Goal: Navigation & Orientation: Find specific page/section

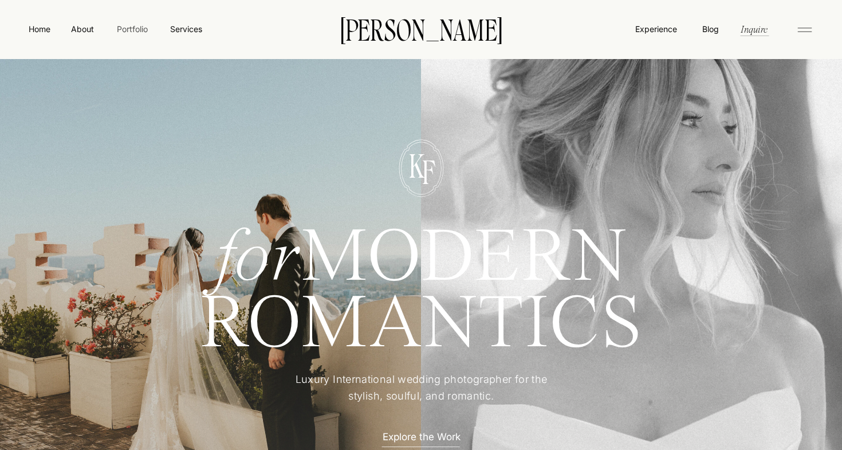
click at [132, 29] on nav "Portfolio" at bounding box center [132, 29] width 41 height 12
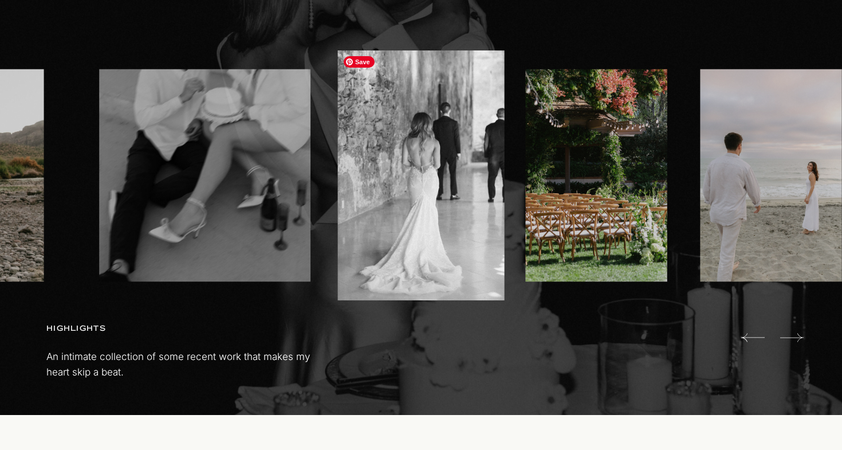
scroll to position [736, 0]
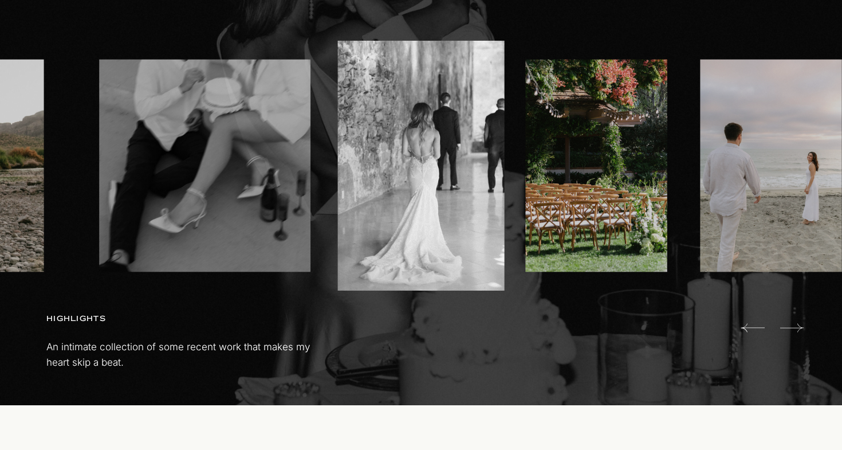
click at [797, 327] on icon at bounding box center [791, 327] width 23 height 9
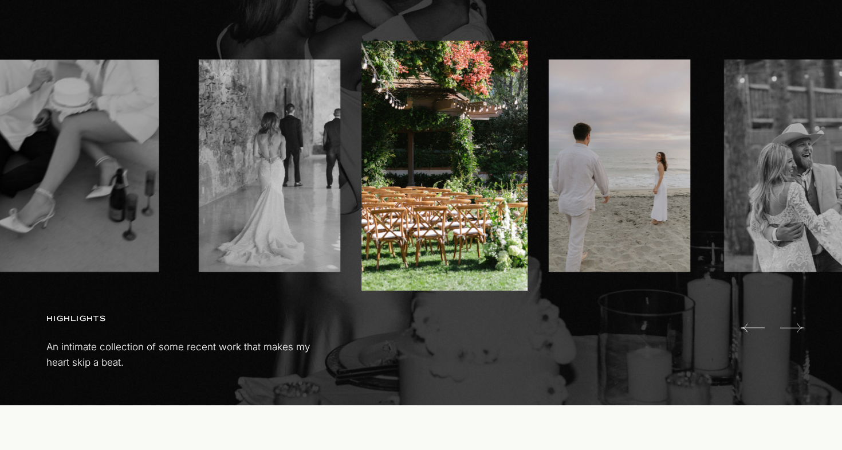
click at [797, 327] on icon at bounding box center [791, 327] width 23 height 9
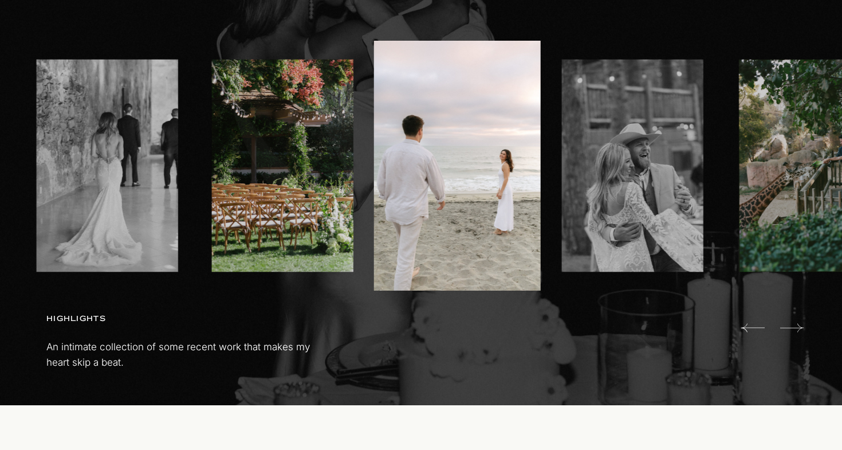
click at [797, 327] on icon at bounding box center [791, 327] width 23 height 9
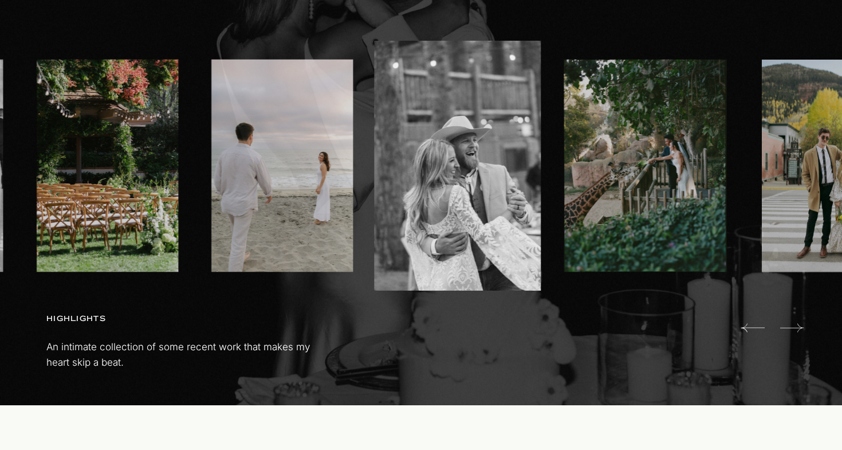
click at [797, 327] on icon at bounding box center [791, 327] width 23 height 9
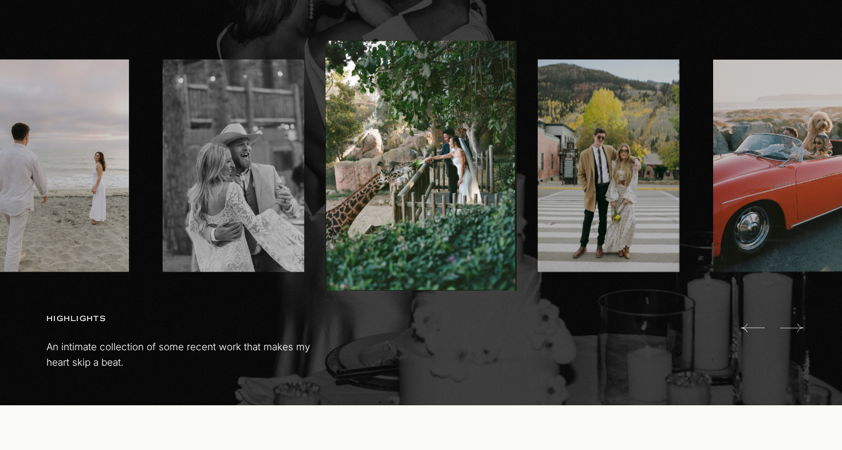
click at [797, 327] on icon at bounding box center [791, 327] width 23 height 9
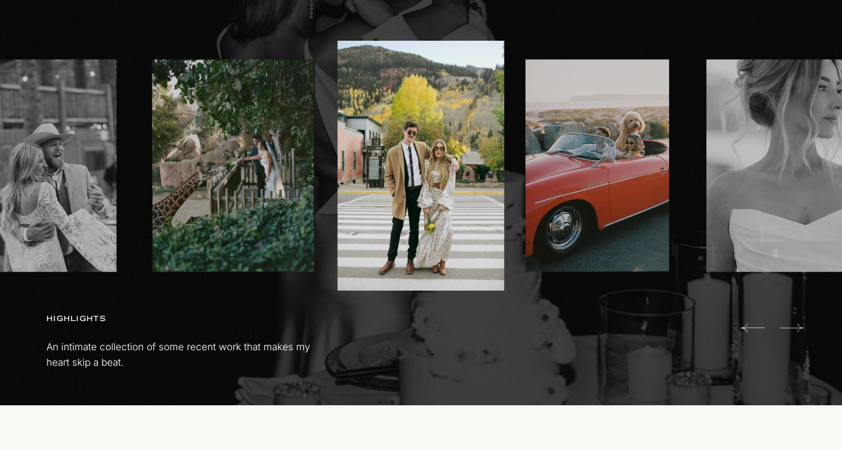
click at [797, 327] on icon at bounding box center [791, 327] width 23 height 9
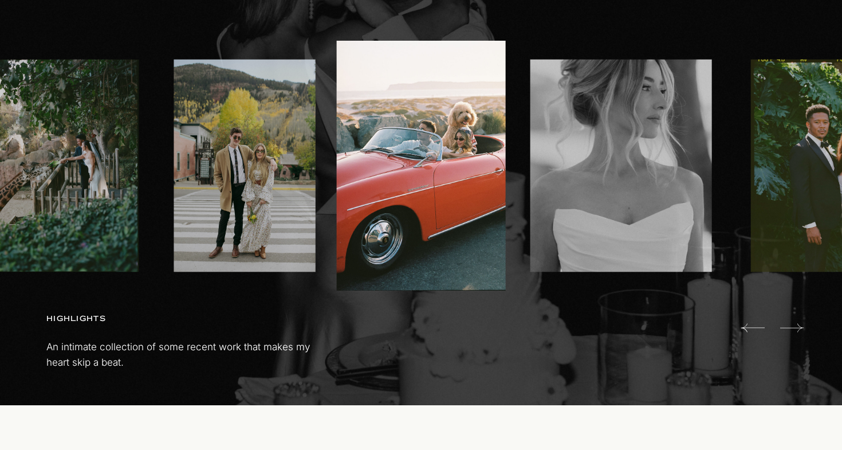
click at [797, 327] on icon at bounding box center [791, 327] width 23 height 9
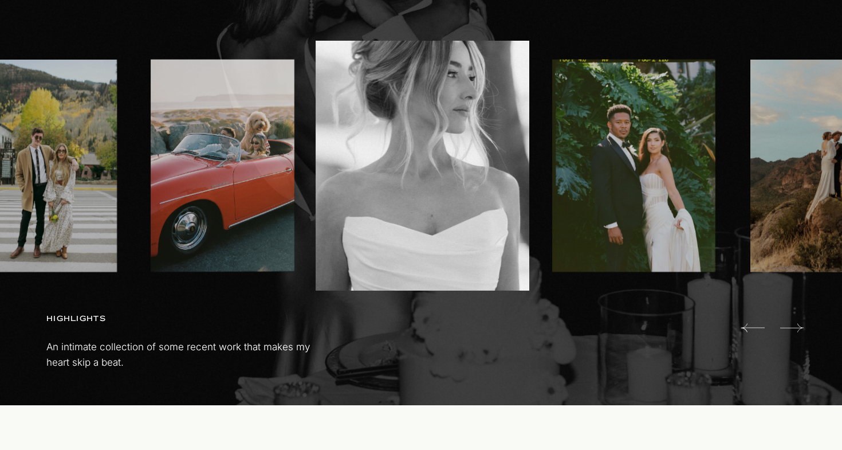
click at [797, 327] on icon at bounding box center [791, 327] width 23 height 9
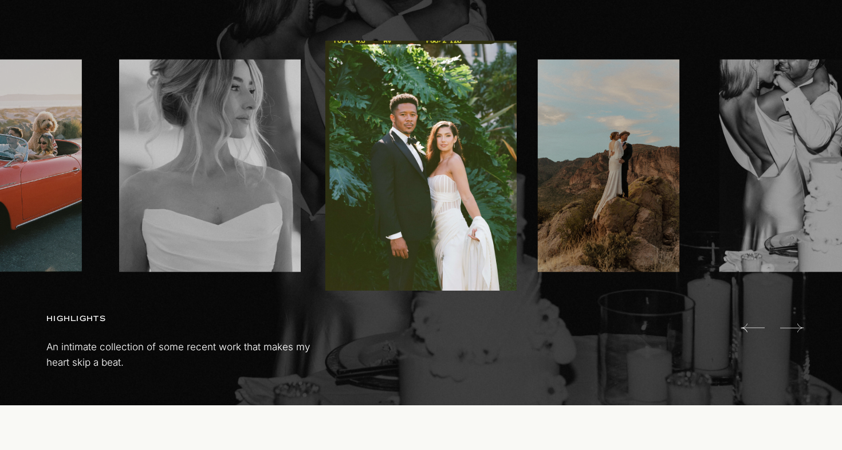
click at [797, 327] on icon at bounding box center [791, 327] width 23 height 9
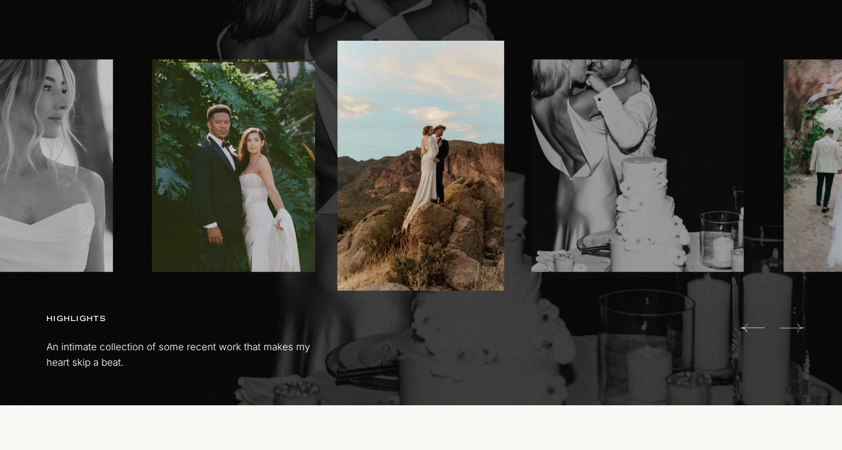
click at [797, 327] on icon at bounding box center [791, 327] width 23 height 9
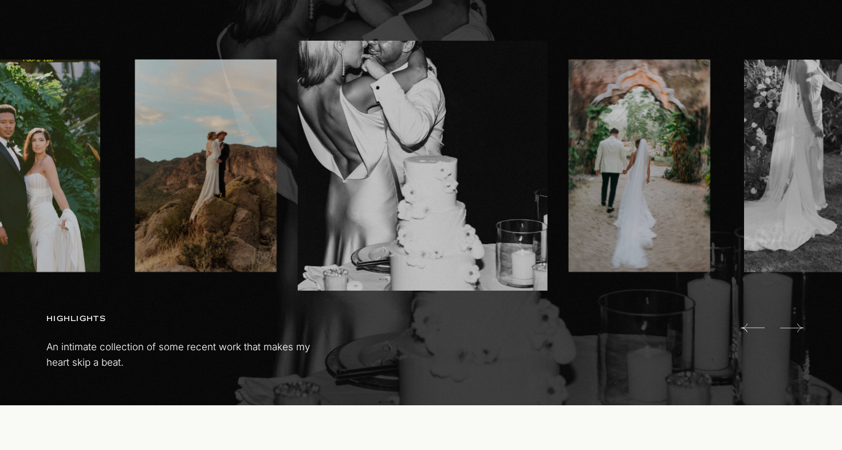
click at [797, 327] on icon at bounding box center [791, 327] width 23 height 9
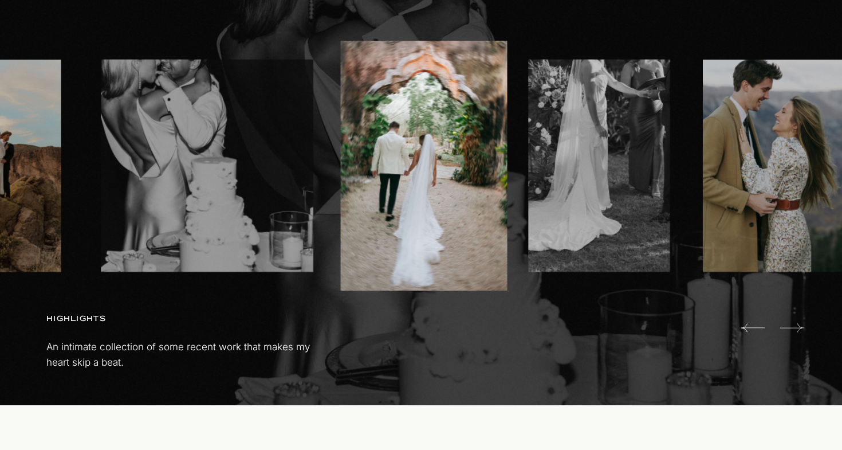
click at [797, 327] on icon at bounding box center [791, 327] width 23 height 9
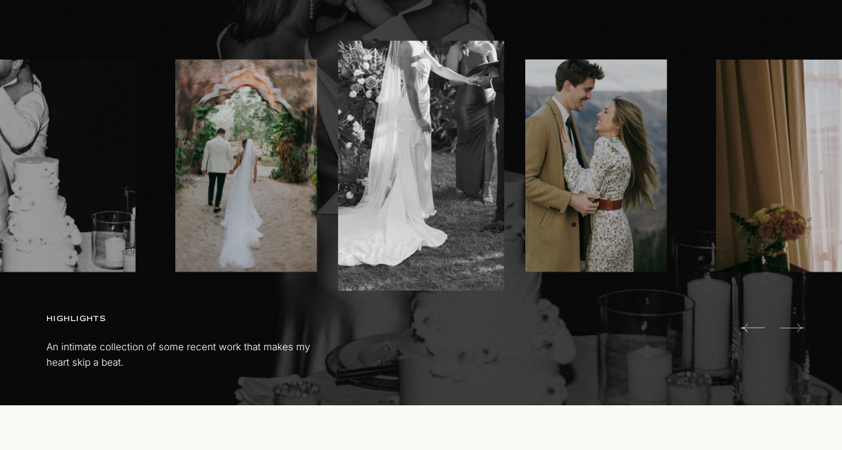
click at [797, 327] on icon at bounding box center [791, 327] width 23 height 9
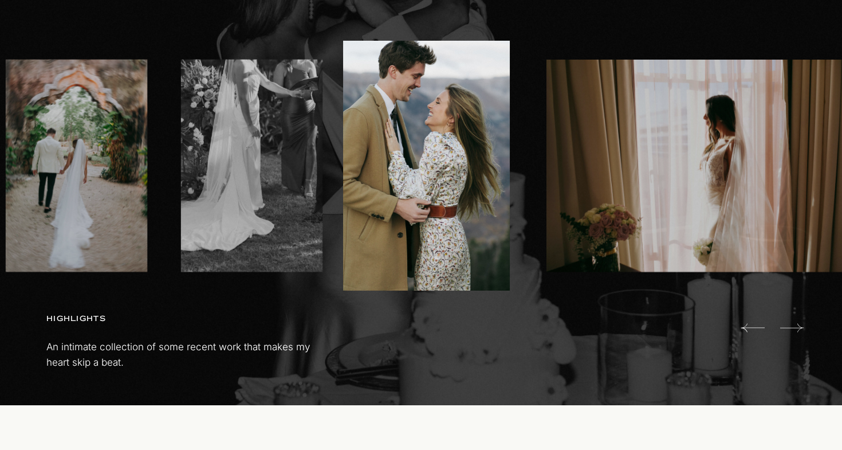
click at [797, 327] on icon at bounding box center [791, 327] width 23 height 9
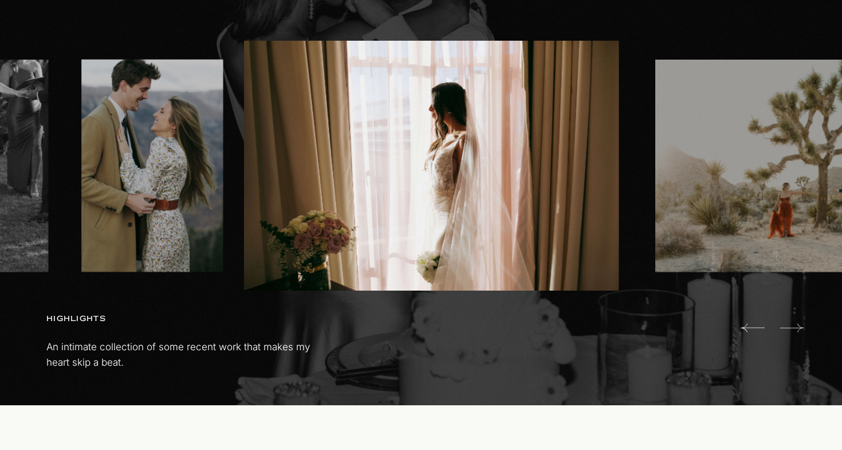
click at [797, 327] on icon at bounding box center [791, 327] width 23 height 9
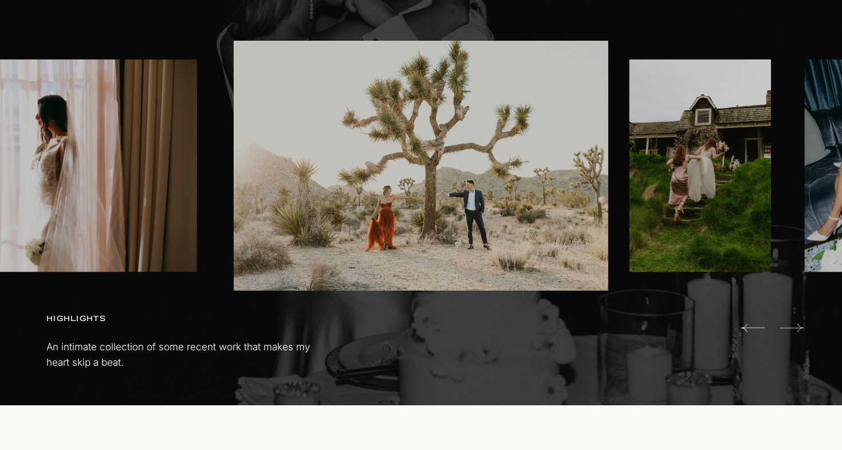
click at [797, 327] on icon at bounding box center [791, 327] width 23 height 9
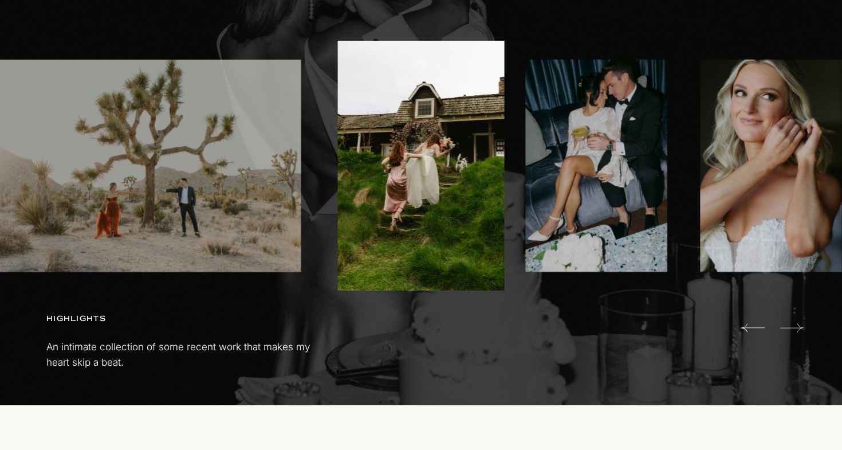
click at [797, 327] on icon at bounding box center [791, 327] width 23 height 9
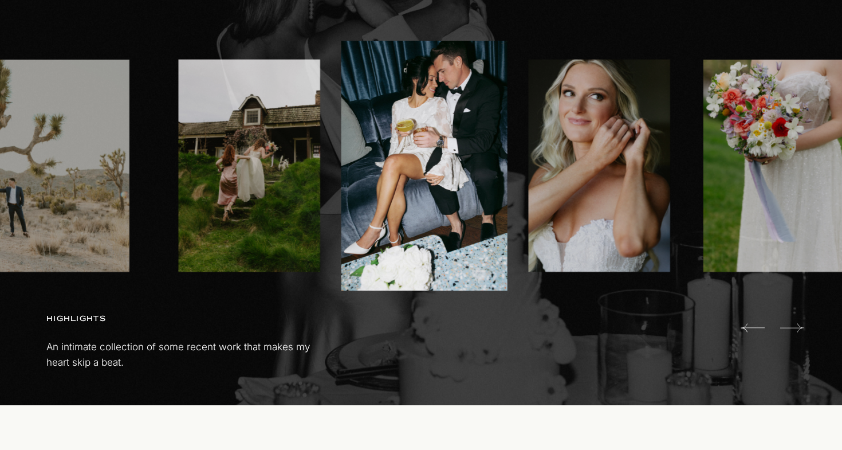
click at [797, 327] on icon at bounding box center [791, 327] width 23 height 9
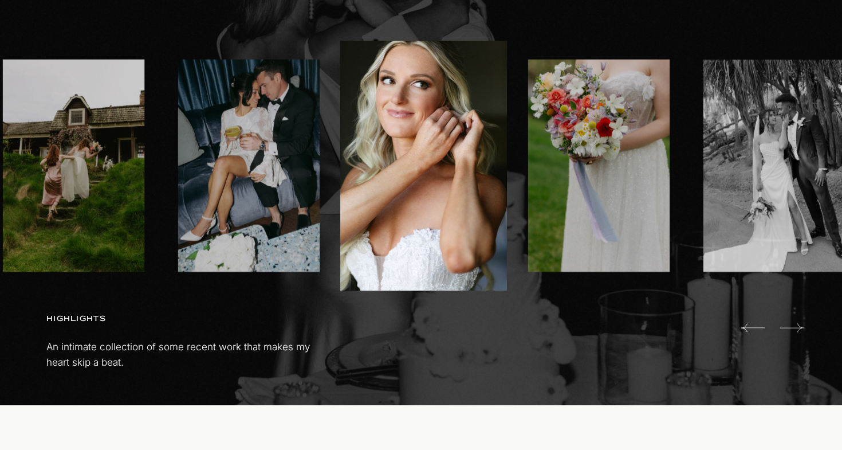
click at [797, 327] on icon at bounding box center [791, 327] width 23 height 9
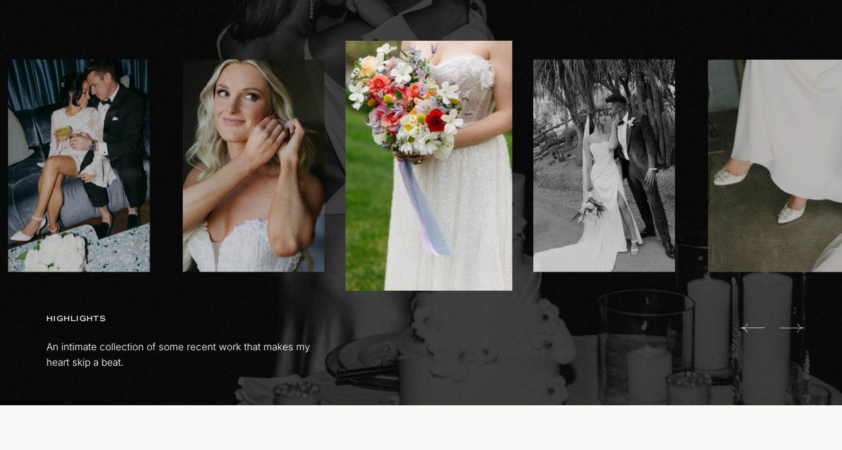
click at [797, 327] on icon at bounding box center [791, 327] width 23 height 9
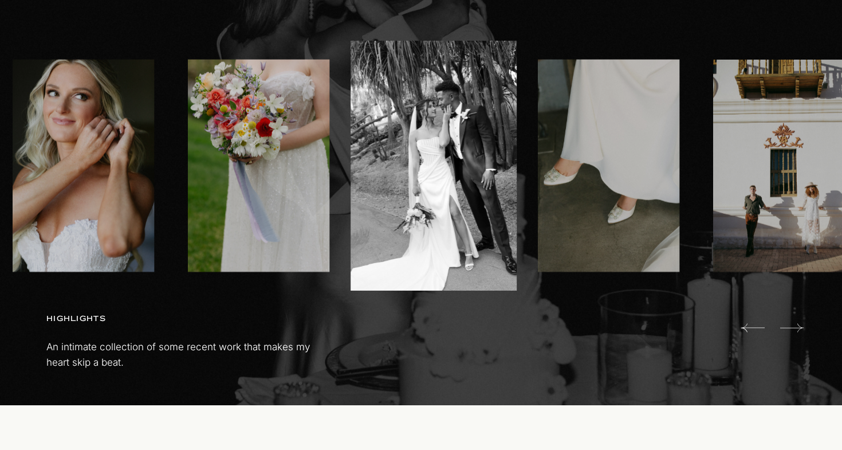
click at [797, 327] on icon at bounding box center [791, 327] width 23 height 9
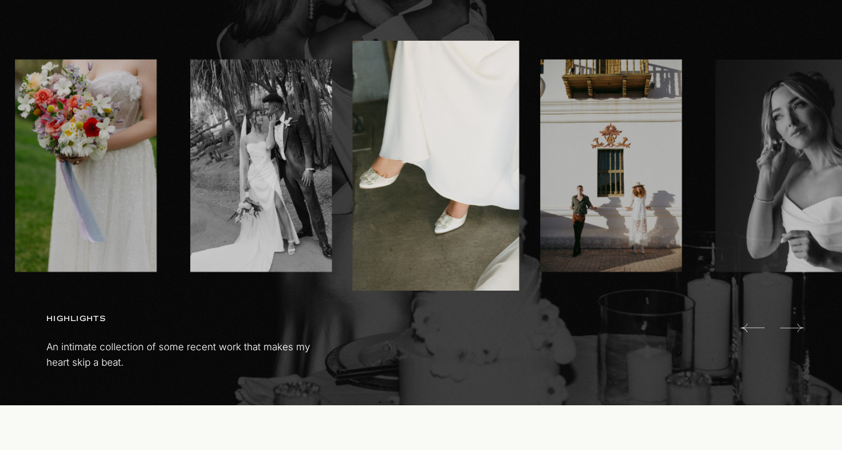
click at [797, 327] on icon at bounding box center [791, 327] width 23 height 9
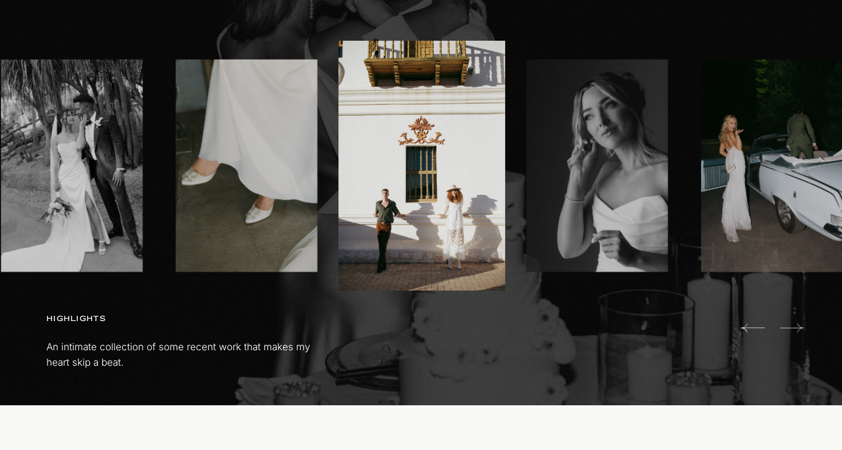
click at [797, 327] on icon at bounding box center [791, 327] width 23 height 9
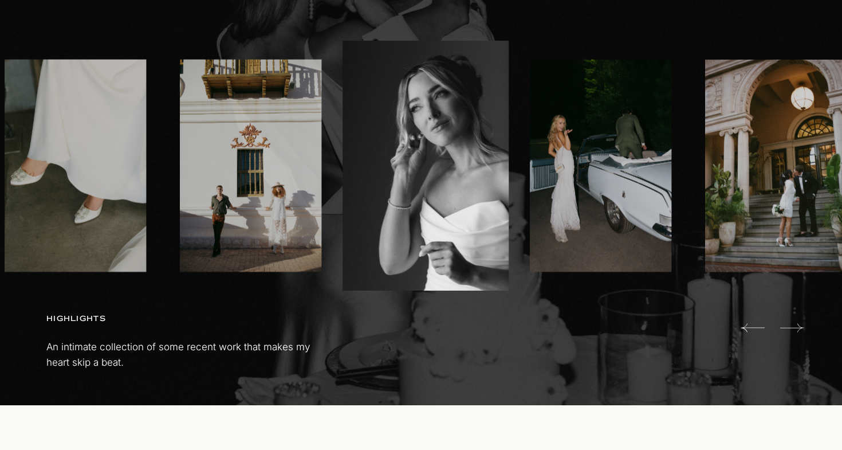
click at [797, 327] on icon at bounding box center [791, 327] width 23 height 9
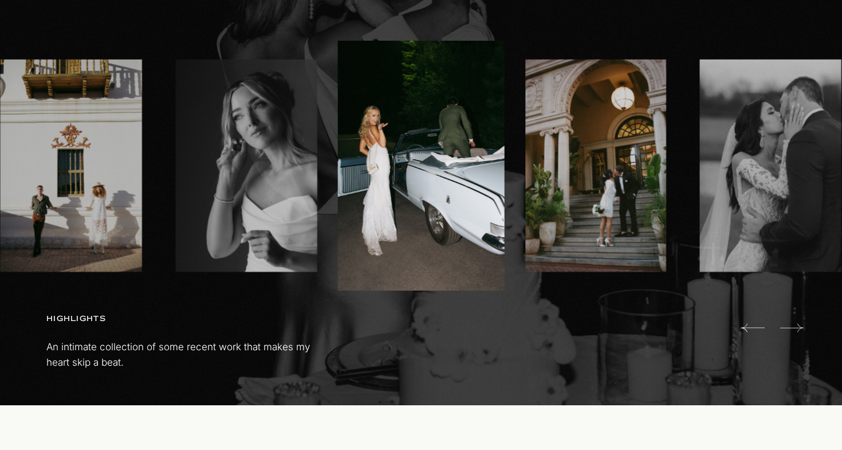
click at [797, 327] on icon at bounding box center [791, 327] width 23 height 9
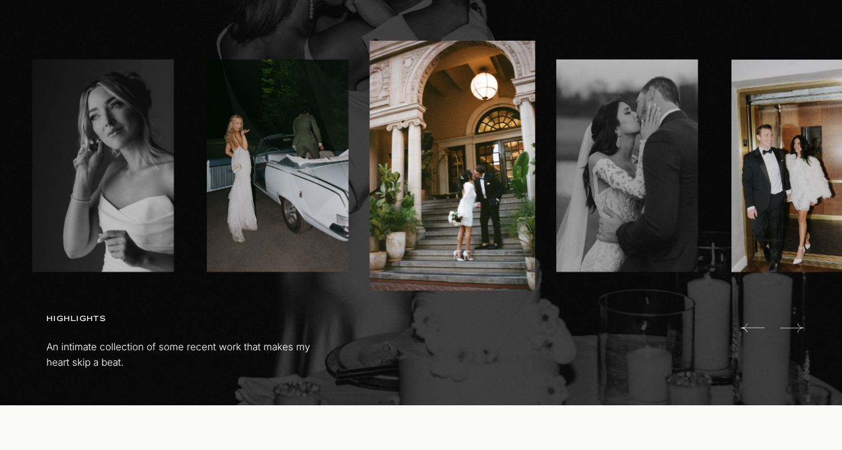
click at [797, 327] on icon at bounding box center [791, 327] width 23 height 9
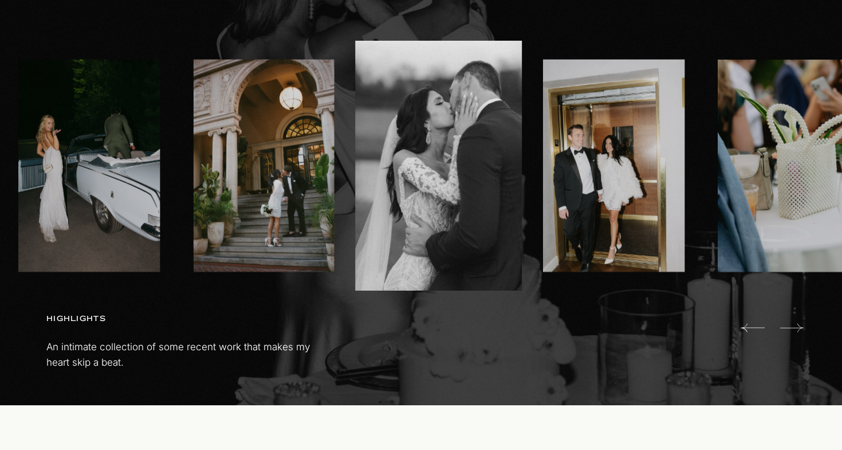
click at [797, 327] on icon at bounding box center [791, 327] width 23 height 9
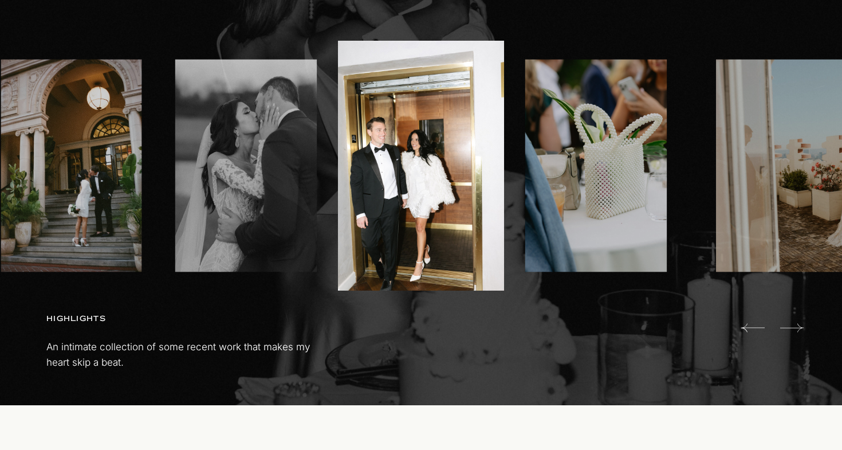
click at [797, 327] on icon at bounding box center [791, 327] width 23 height 9
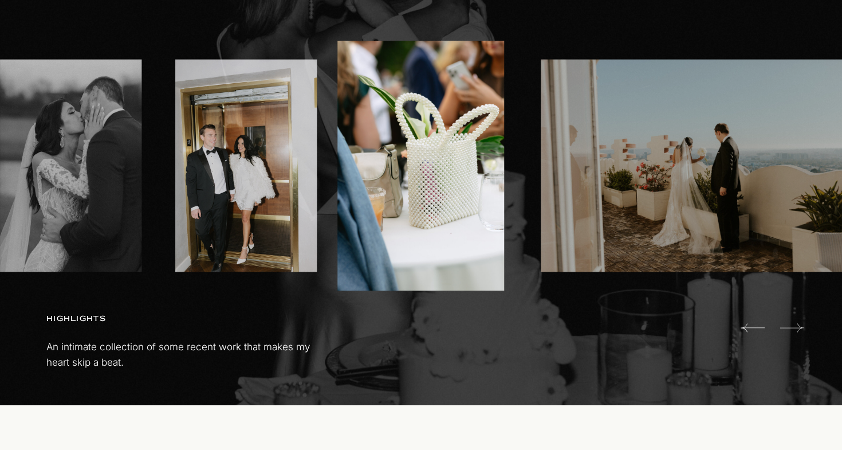
click at [797, 327] on icon at bounding box center [791, 327] width 23 height 9
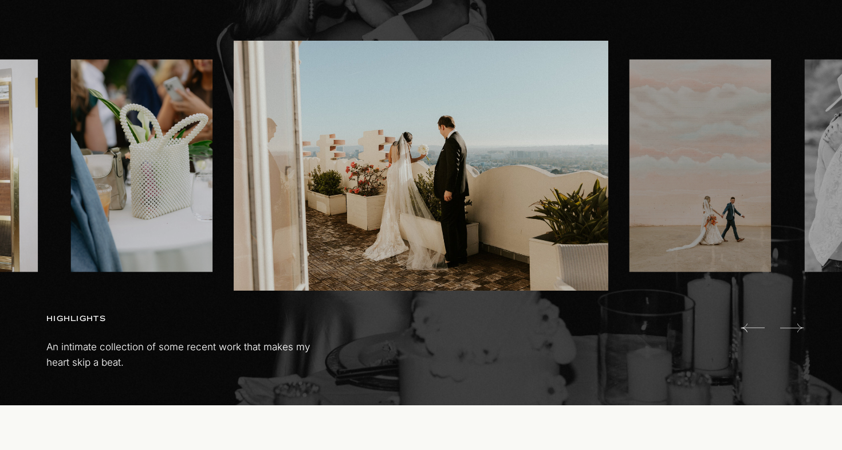
click at [797, 327] on icon at bounding box center [791, 327] width 23 height 9
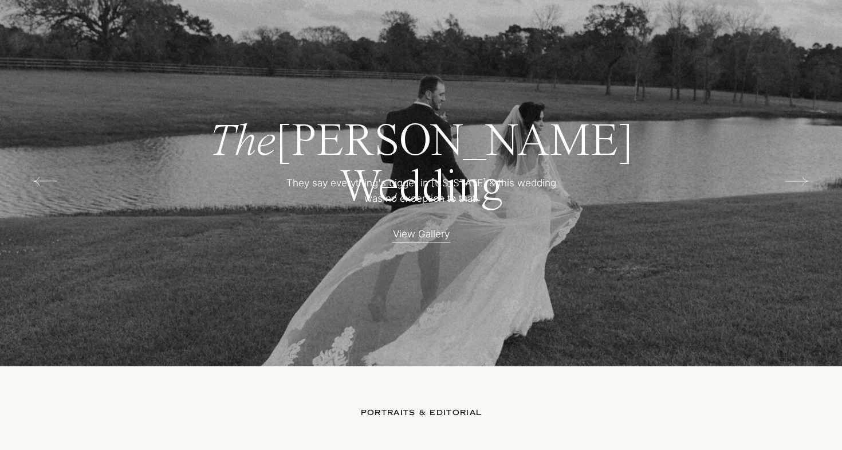
scroll to position [2286, 0]
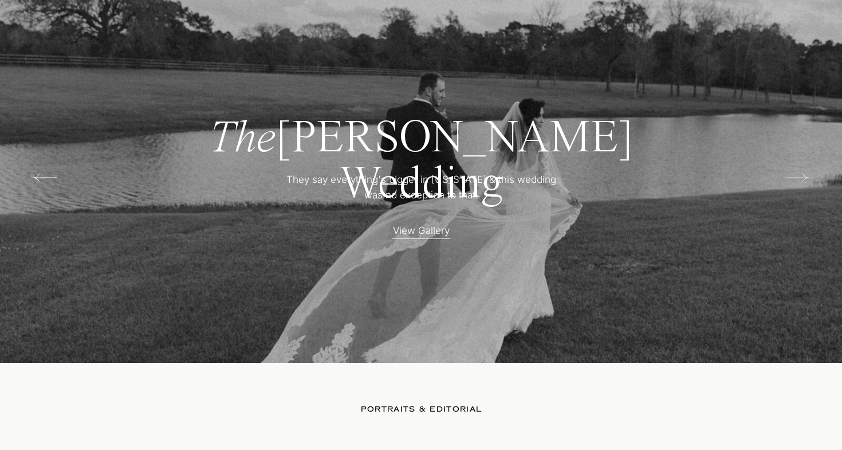
click at [413, 235] on p "View Gallery" at bounding box center [421, 229] width 100 height 12
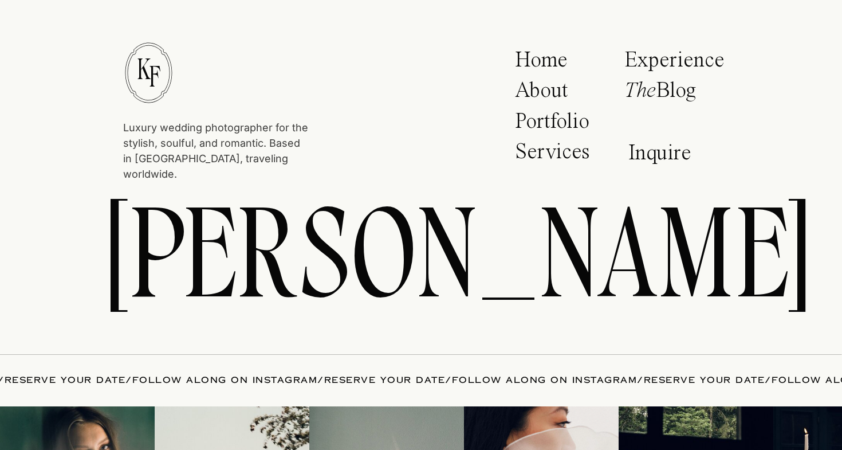
scroll to position [16733, 0]
